Goal: Task Accomplishment & Management: Complete application form

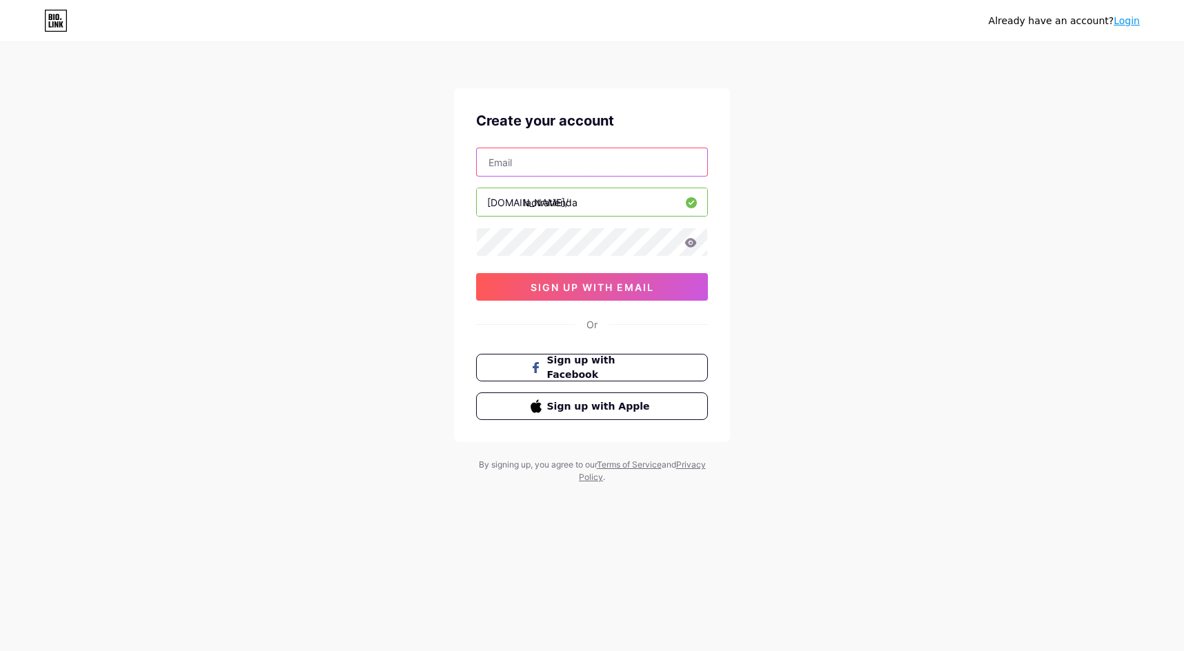
click at [541, 159] on input "text" at bounding box center [592, 162] width 230 height 28
type input "[EMAIL_ADDRESS][DOMAIN_NAME]"
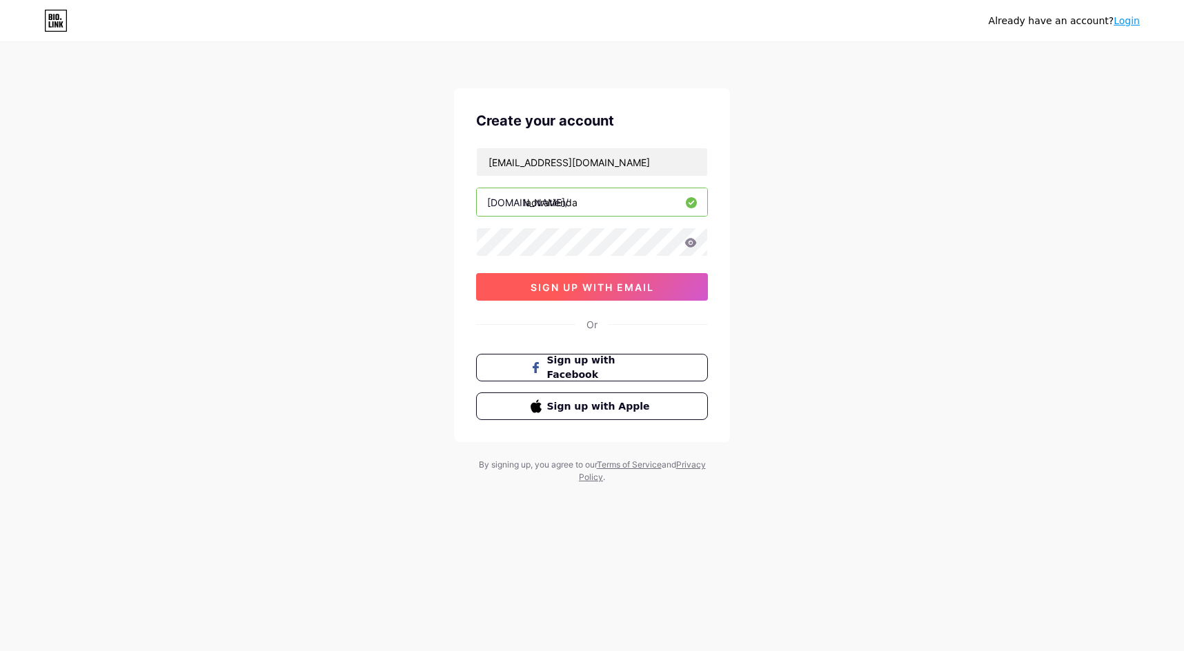
click at [580, 291] on span "sign up with email" at bounding box center [592, 287] width 123 height 12
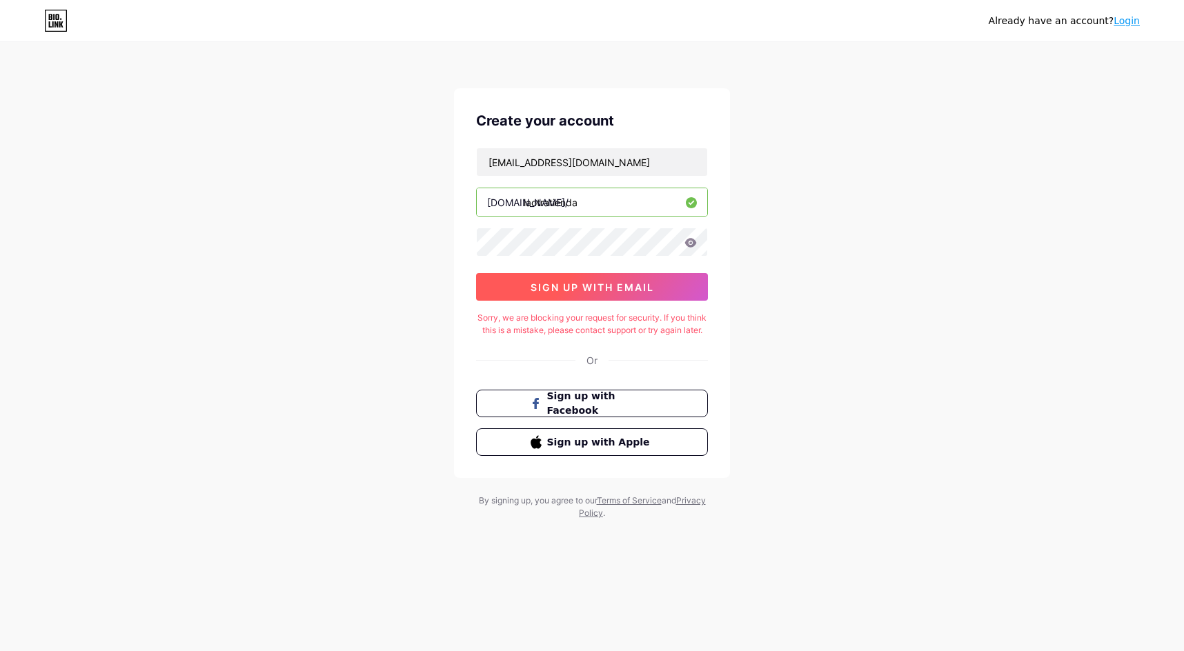
click at [591, 296] on button "sign up with email" at bounding box center [592, 287] width 232 height 28
click at [410, 235] on div "Already have an account? Login Create your account laotra@laotraonline.cl bio.l…" at bounding box center [592, 282] width 1184 height 564
click at [491, 302] on div "Create your account laotra@laotraonline.cl bio.link/ laotratienda 0cAFcWeA71XjE…" at bounding box center [592, 283] width 276 height 390
click at [498, 292] on button "sign up with email" at bounding box center [592, 287] width 232 height 28
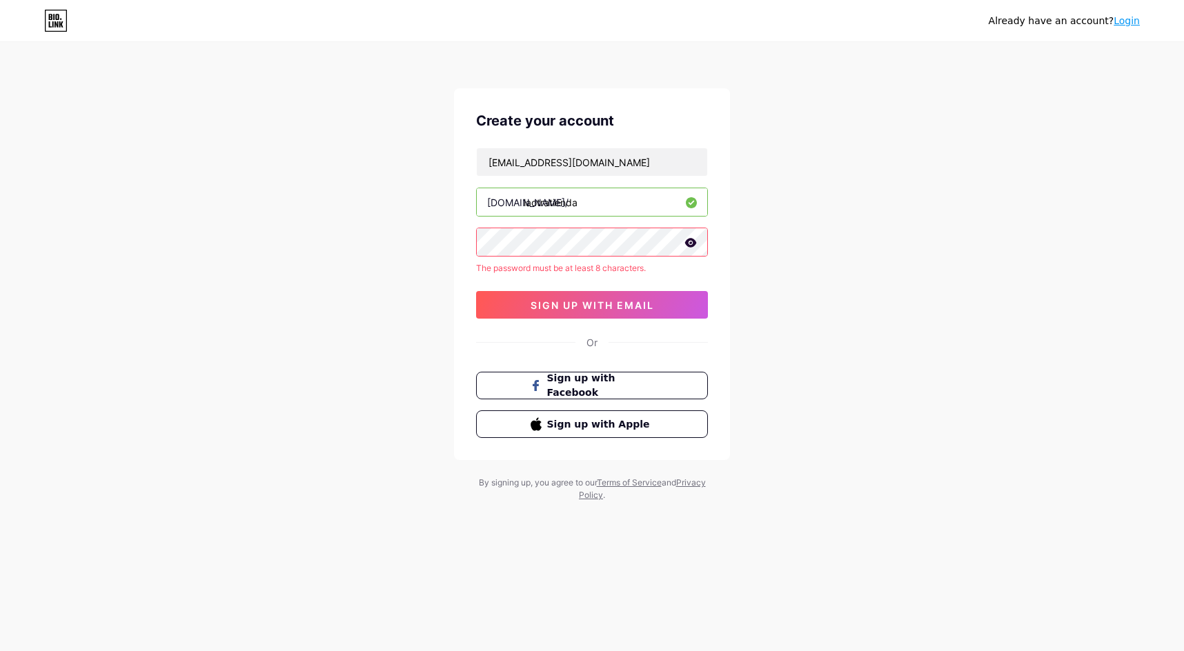
click at [549, 257] on div "laotra@laotraonline.cl bio.link/ laotratienda The password must be at least 8 c…" at bounding box center [592, 233] width 232 height 171
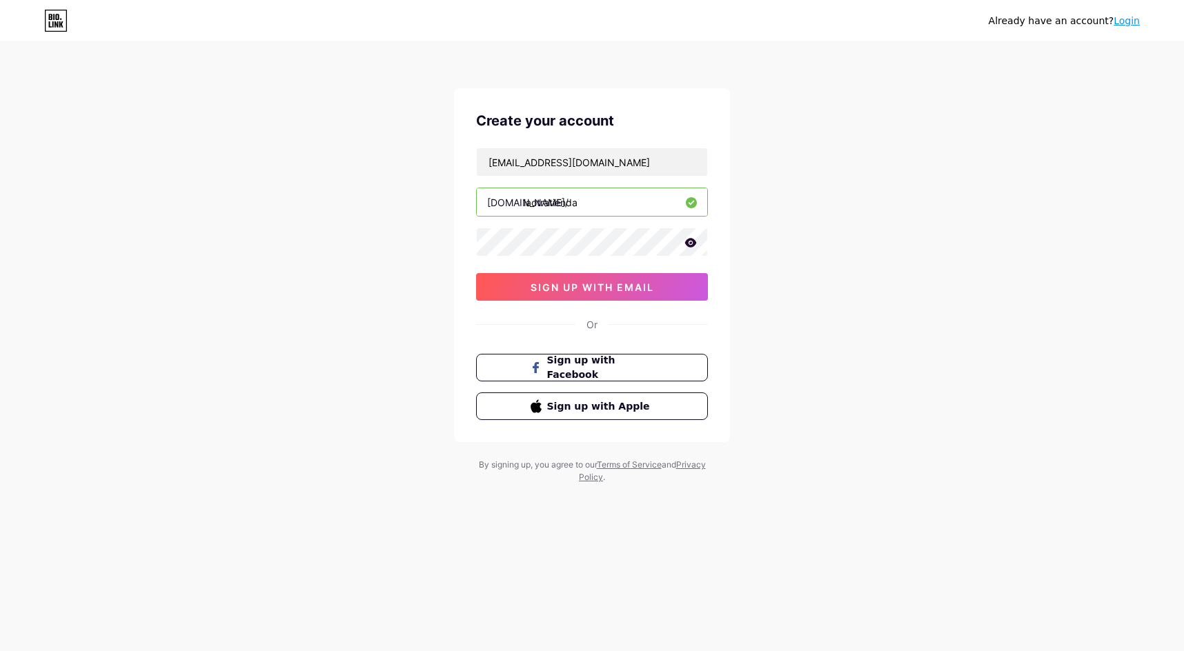
click at [466, 273] on div "Create your account laotra@laotraonline.cl bio.link/ laotratienda 0cAFcWeA79its…" at bounding box center [592, 265] width 276 height 354
click at [528, 287] on button "sign up with email" at bounding box center [592, 287] width 232 height 28
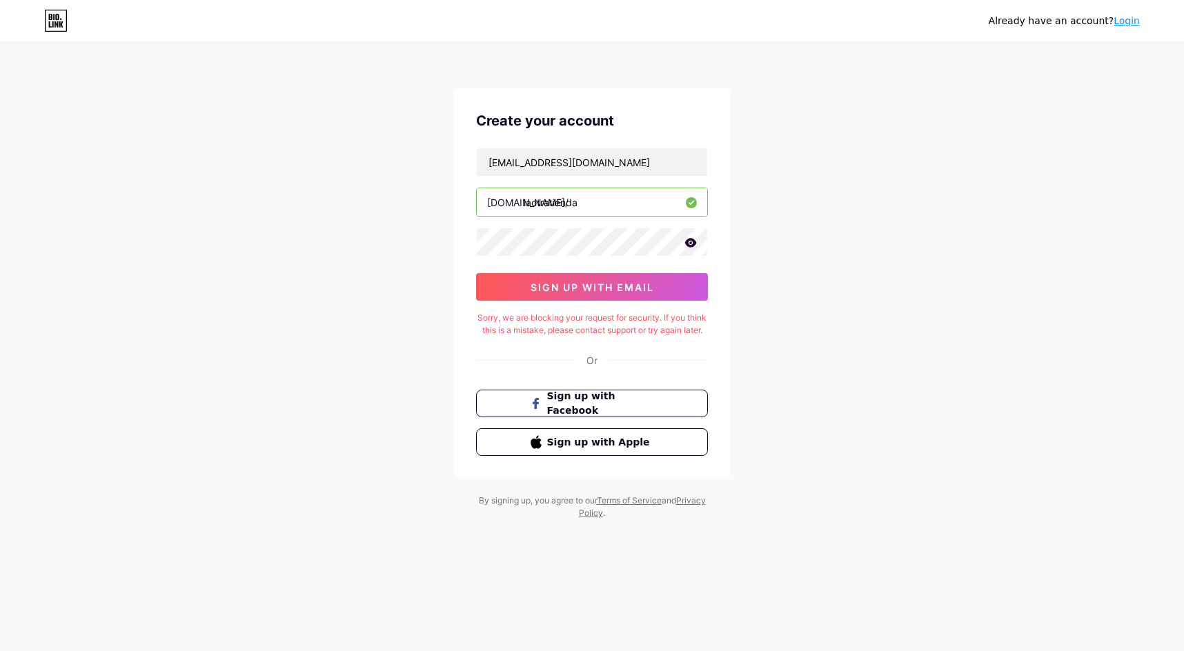
click at [396, 209] on div "Already have an account? Login Create your account laotra@laotraonline.cl bio.l…" at bounding box center [592, 282] width 1184 height 564
click at [513, 160] on input "[EMAIL_ADDRESS][DOMAIN_NAME]" at bounding box center [592, 162] width 230 height 28
click at [59, 15] on icon at bounding box center [55, 21] width 23 height 22
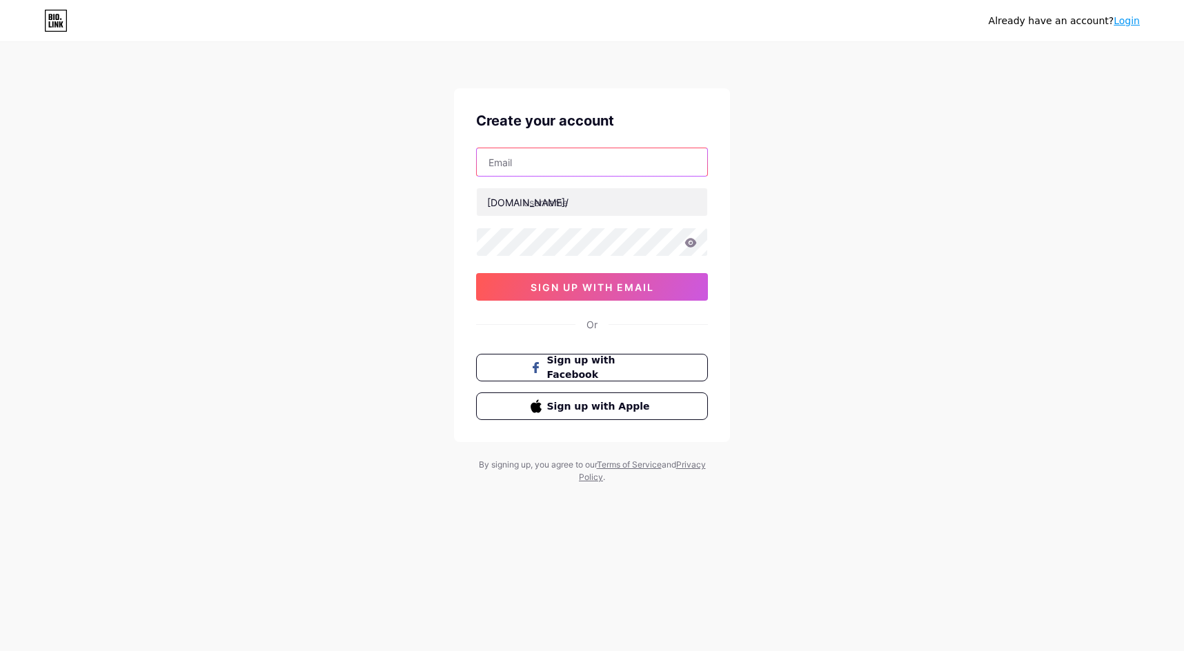
click at [575, 164] on input "text" at bounding box center [592, 162] width 230 height 28
type input "[EMAIL_ADDRESS][DOMAIN_NAME]"
click at [578, 204] on input "text" at bounding box center [592, 202] width 230 height 28
type input "laotra"
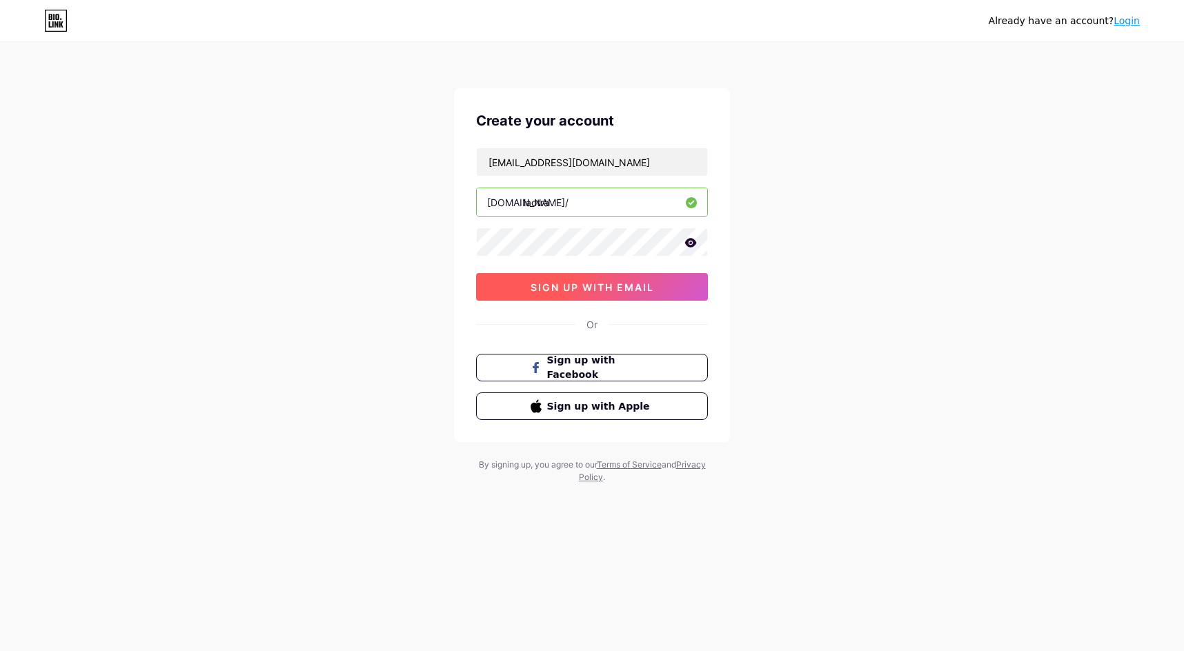
click at [574, 289] on span "sign up with email" at bounding box center [592, 287] width 123 height 12
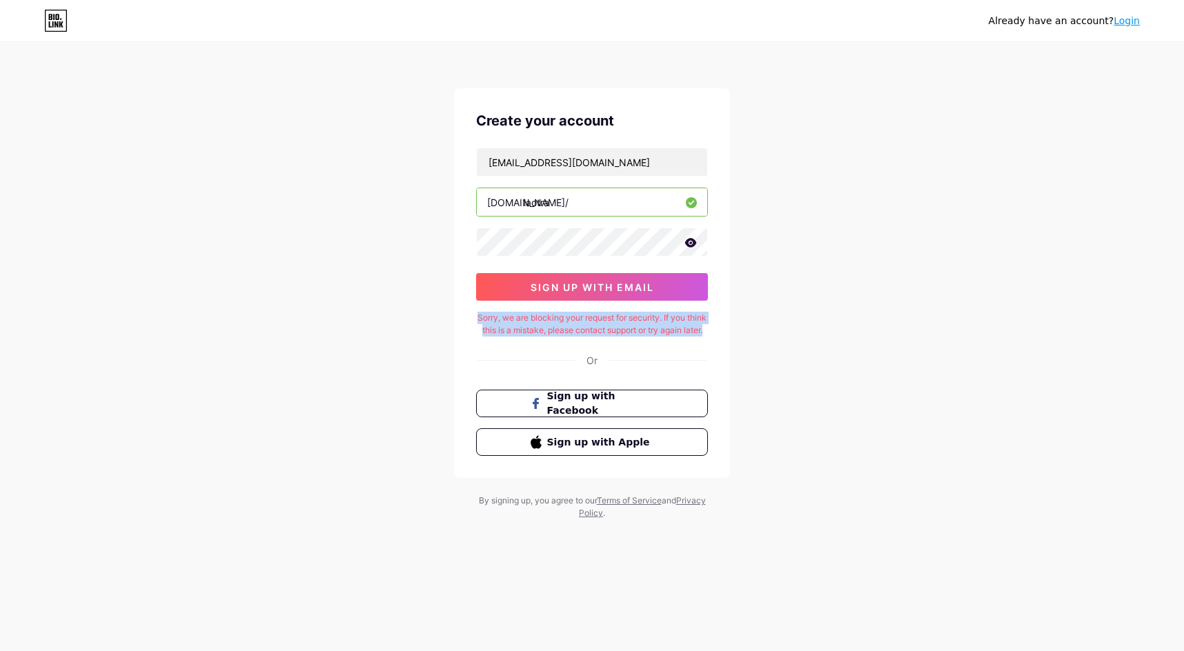
drag, startPoint x: 488, startPoint y: 317, endPoint x: 611, endPoint y: 344, distance: 125.7
click at [611, 337] on div "Sorry, we are blocking your request for security. If you think this is a mistak…" at bounding box center [592, 324] width 232 height 25
drag, startPoint x: 518, startPoint y: 199, endPoint x: 462, endPoint y: 204, distance: 56.2
click at [462, 204] on div "Create your account [EMAIL_ADDRESS][DOMAIN_NAME] [DOMAIN_NAME]/ laotra 0cAFcWeA…" at bounding box center [592, 283] width 276 height 390
drag, startPoint x: 487, startPoint y: 204, endPoint x: 513, endPoint y: 208, distance: 26.4
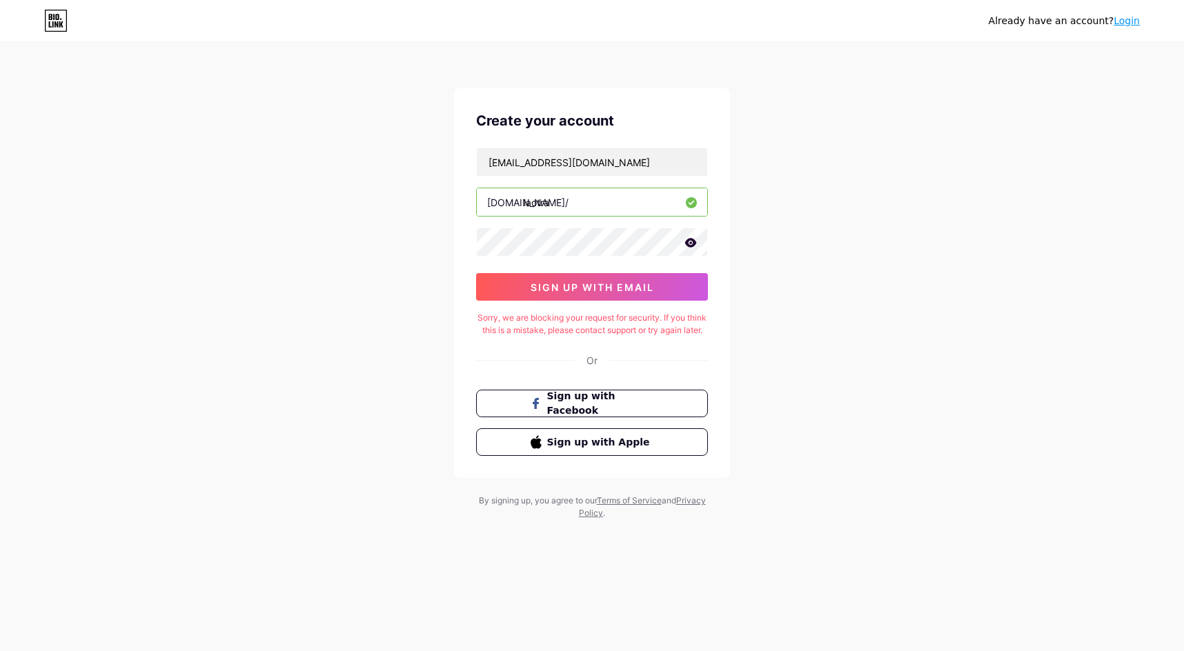
click at [513, 208] on div "[DOMAIN_NAME]/ laotra" at bounding box center [592, 202] width 232 height 29
drag, startPoint x: 513, startPoint y: 205, endPoint x: 481, endPoint y: 201, distance: 32.6
click at [481, 201] on div "[DOMAIN_NAME]/ laotra" at bounding box center [592, 202] width 232 height 29
click at [502, 204] on div "[DOMAIN_NAME]/" at bounding box center [527, 202] width 81 height 14
drag, startPoint x: 518, startPoint y: 201, endPoint x: 488, endPoint y: 204, distance: 29.8
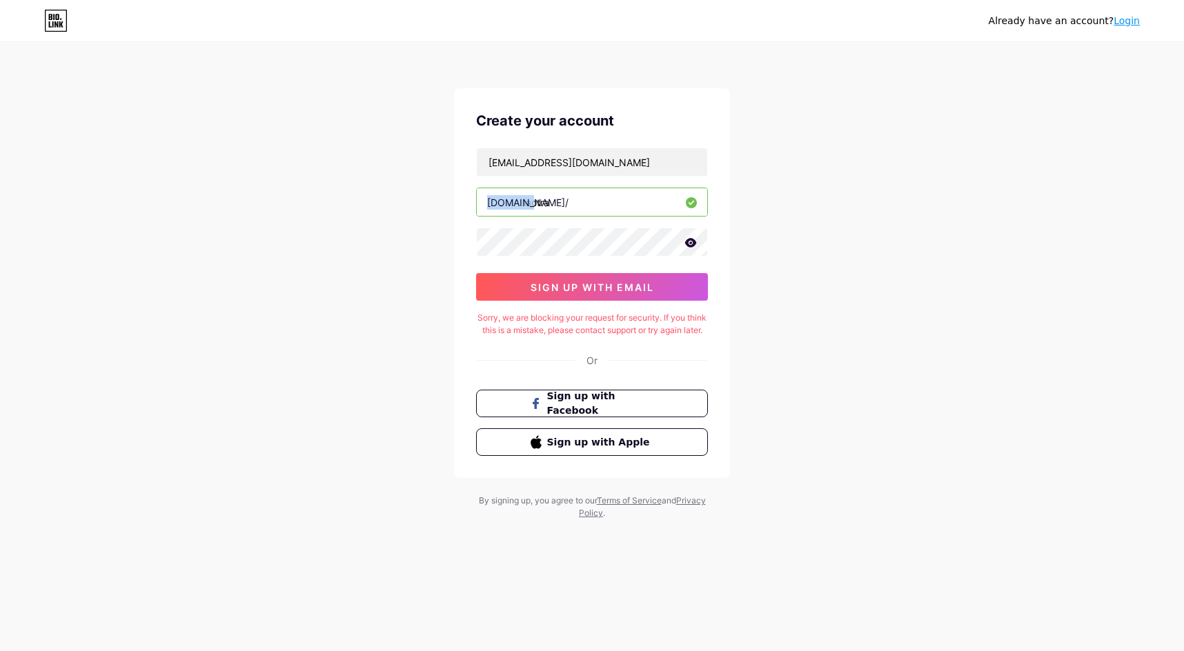
click at [488, 204] on div "[DOMAIN_NAME]/" at bounding box center [527, 202] width 81 height 14
copy div "[DOMAIN_NAME]"
